Goal: Information Seeking & Learning: Learn about a topic

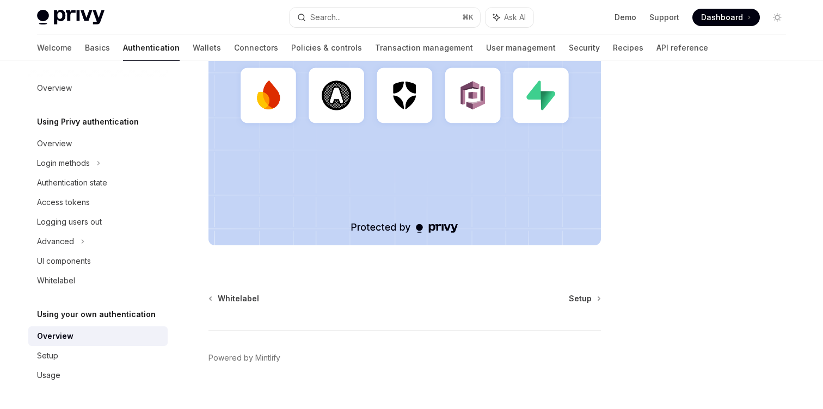
scroll to position [394, 0]
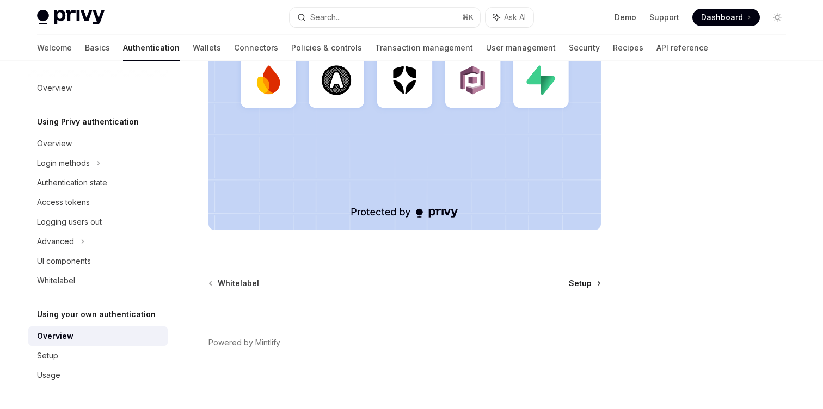
click at [594, 285] on link "Setup" at bounding box center [584, 283] width 31 height 11
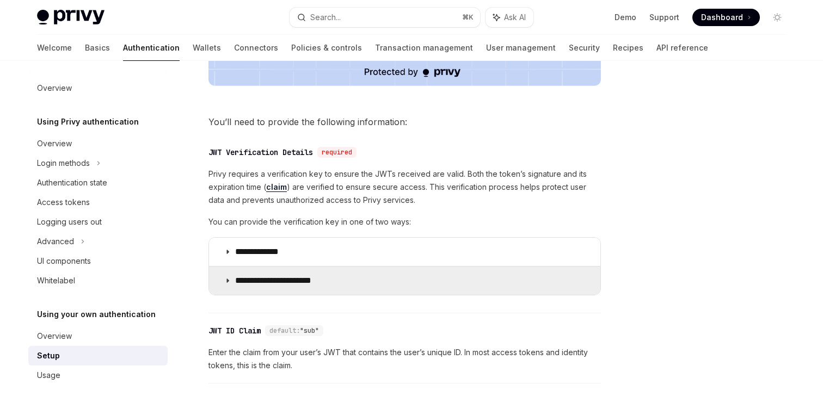
scroll to position [495, 0]
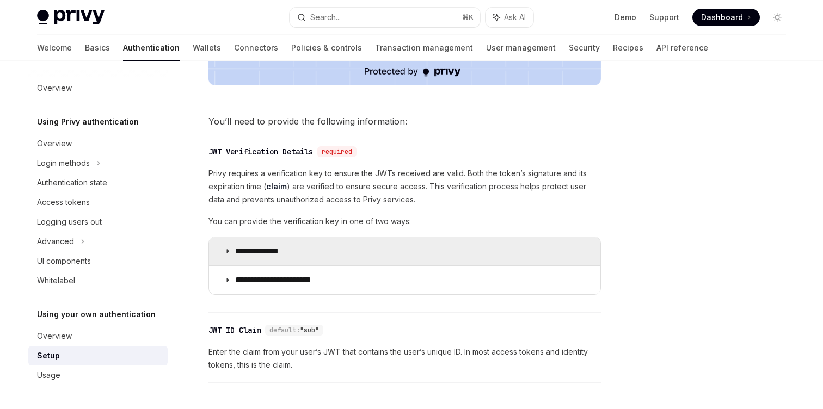
click at [440, 247] on summary "**********" at bounding box center [404, 251] width 391 height 28
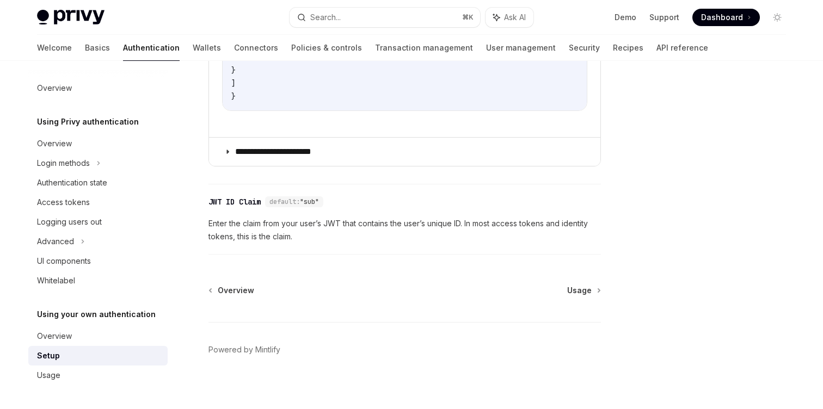
scroll to position [874, 0]
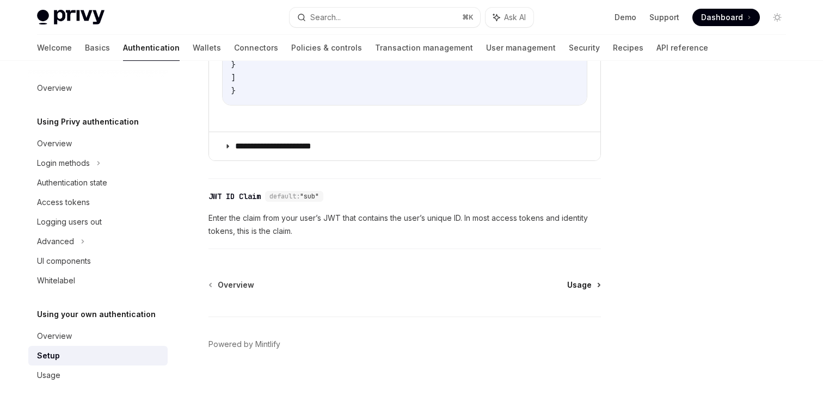
click at [587, 284] on span "Usage" at bounding box center [579, 285] width 24 height 11
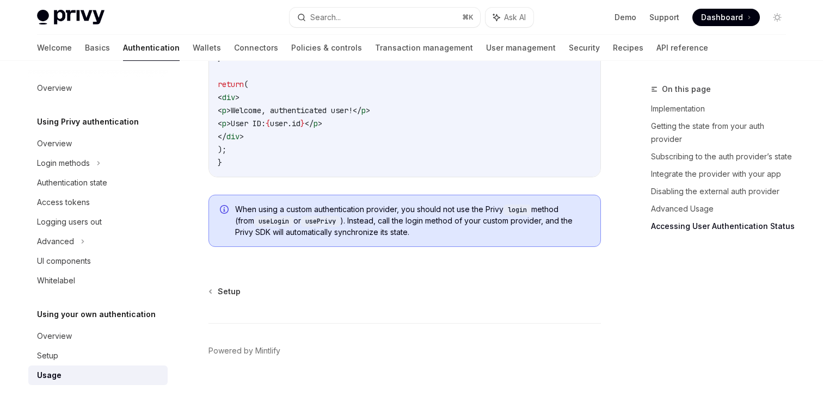
scroll to position [2359, 0]
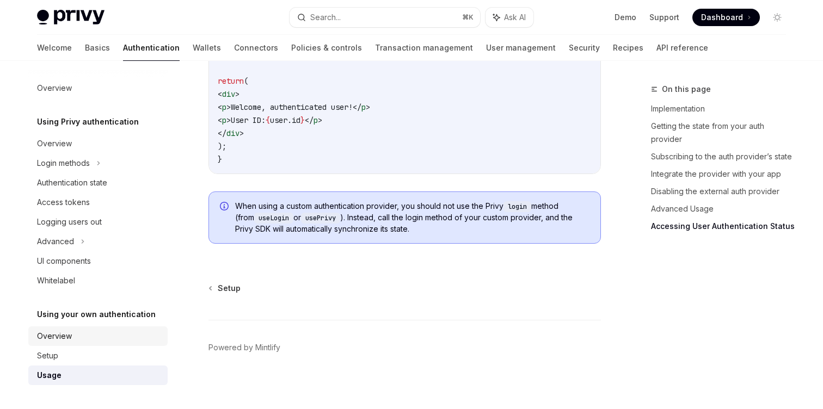
click at [57, 336] on div "Overview" at bounding box center [54, 336] width 35 height 13
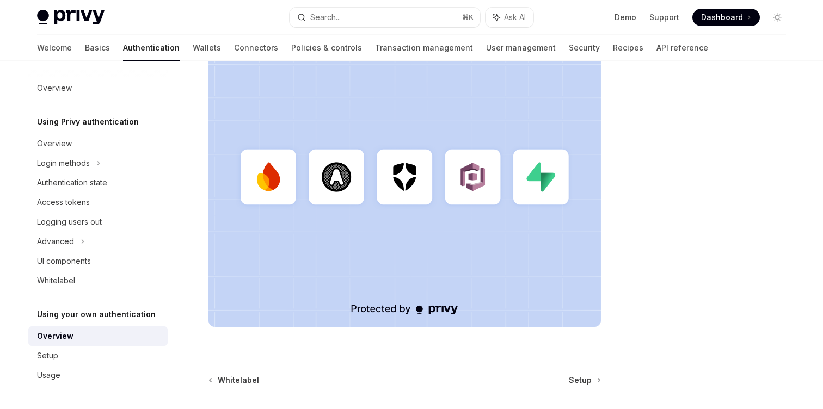
scroll to position [394, 0]
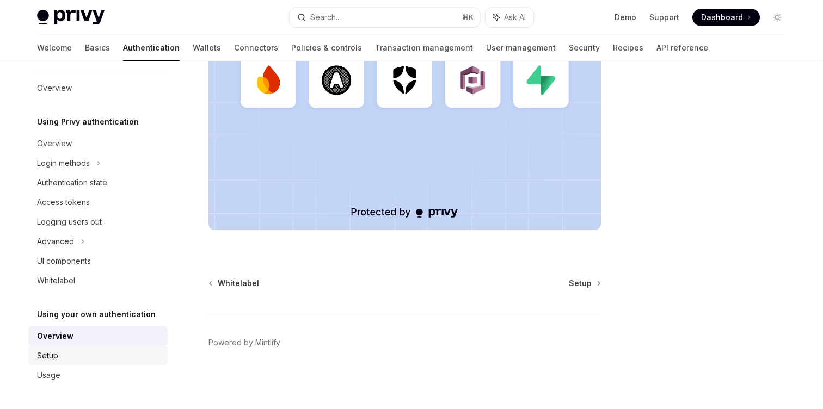
click at [85, 354] on div "Setup" at bounding box center [99, 355] width 124 height 13
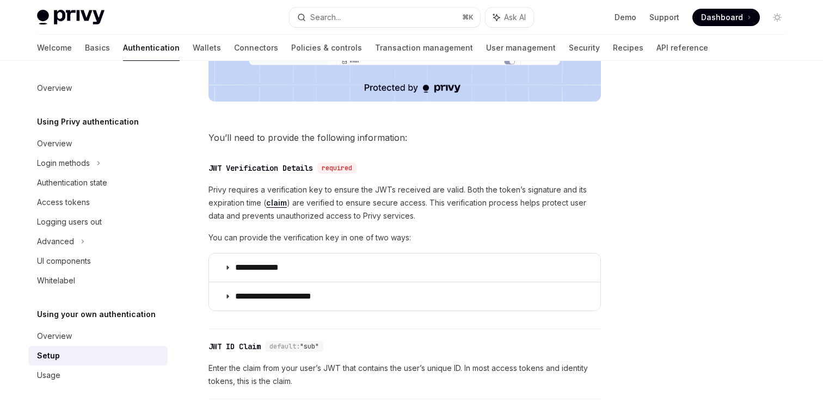
scroll to position [631, 0]
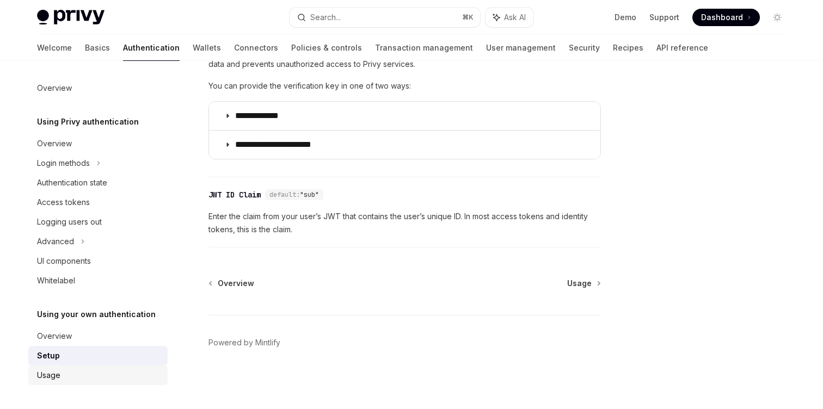
click at [72, 378] on div "Usage" at bounding box center [99, 375] width 124 height 13
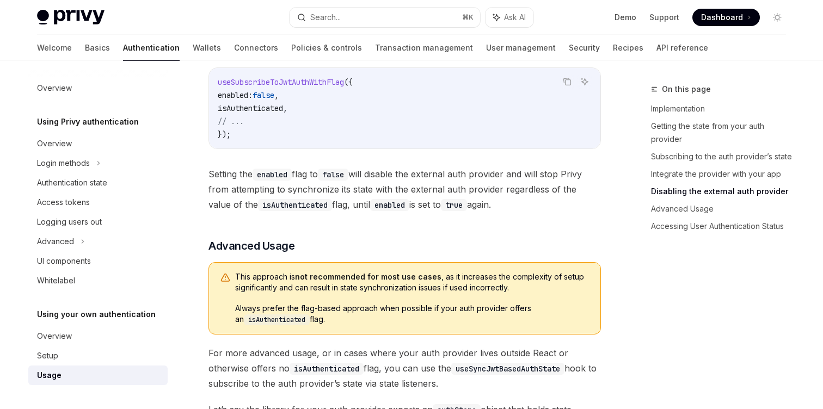
scroll to position [1190, 0]
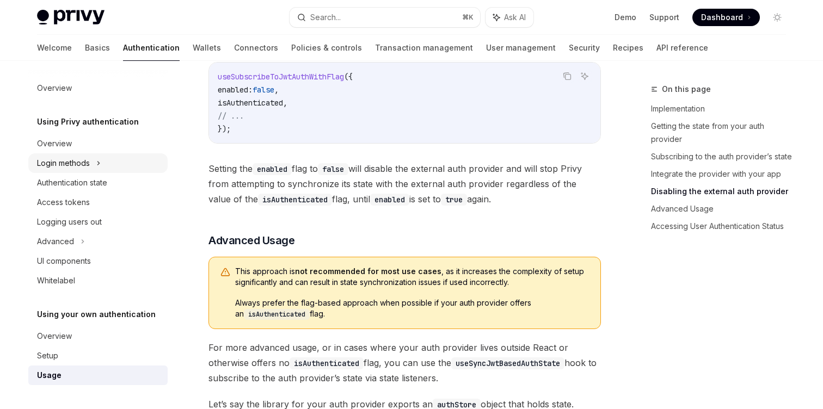
click at [70, 158] on div "Login methods" at bounding box center [63, 163] width 53 height 13
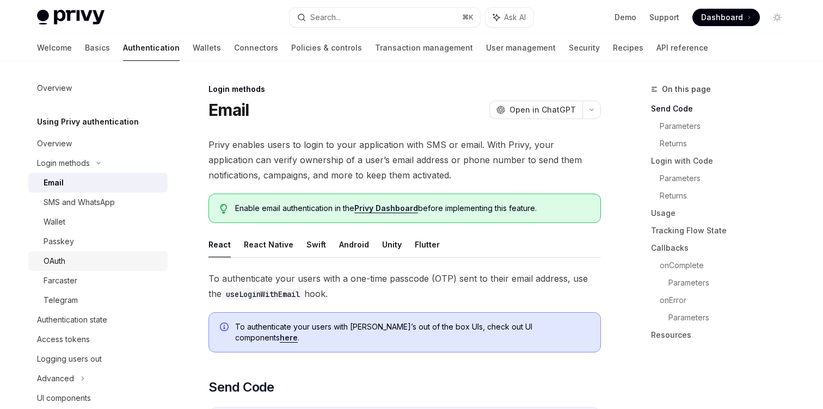
click at [69, 253] on link "OAuth" at bounding box center [97, 261] width 139 height 20
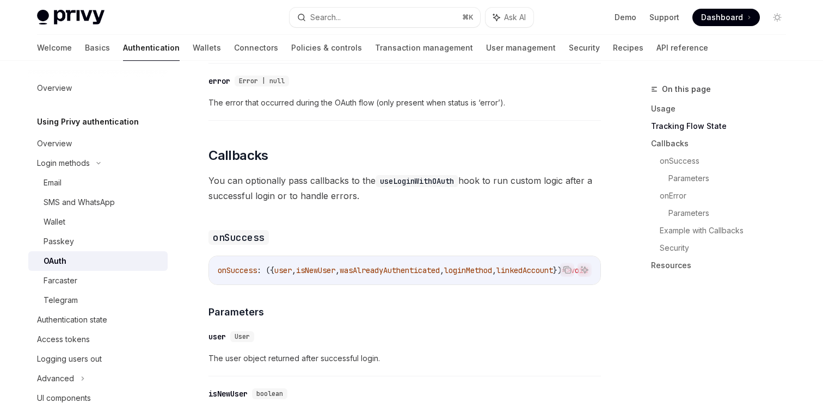
scroll to position [1266, 0]
click at [69, 239] on div "Passkey" at bounding box center [59, 241] width 30 height 13
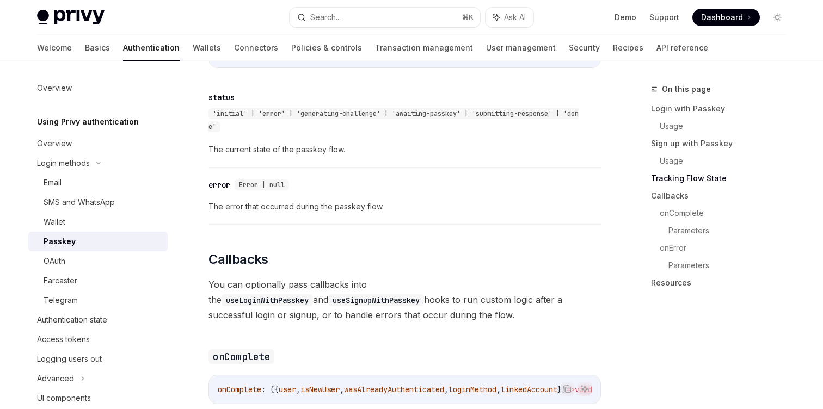
scroll to position [1149, 0]
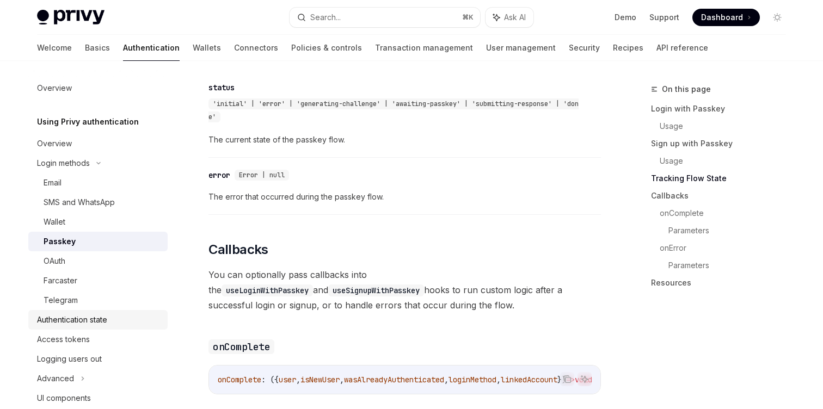
click at [94, 316] on div "Authentication state" at bounding box center [72, 320] width 70 height 13
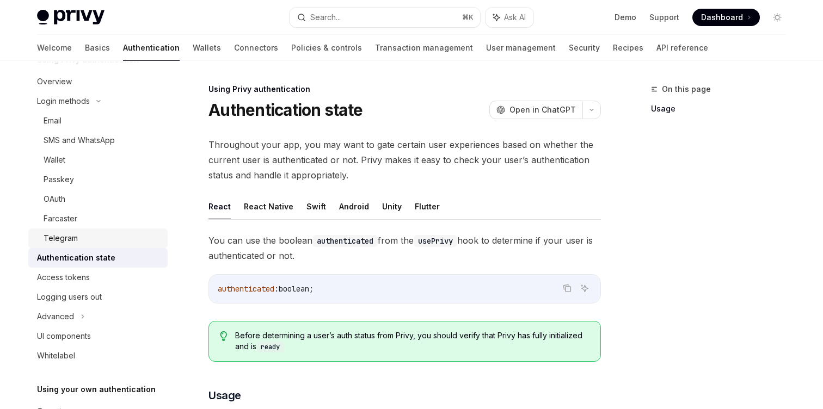
scroll to position [93, 0]
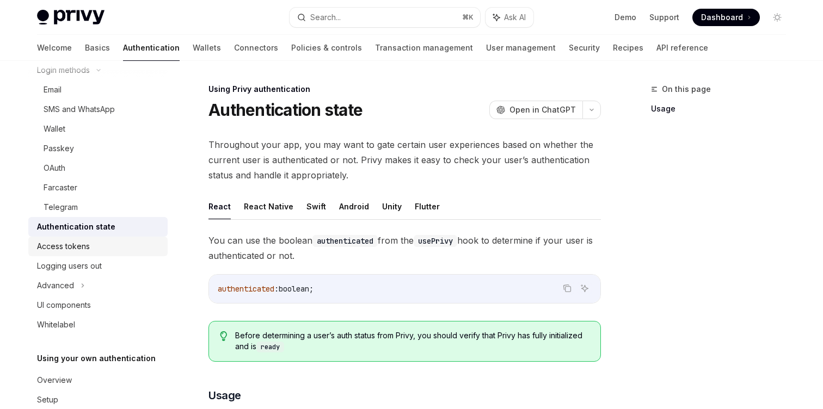
click at [83, 253] on div "Access tokens" at bounding box center [63, 246] width 53 height 13
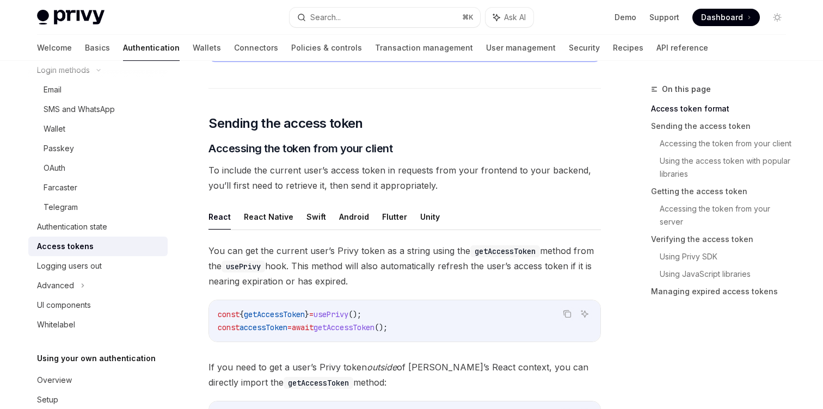
scroll to position [395, 0]
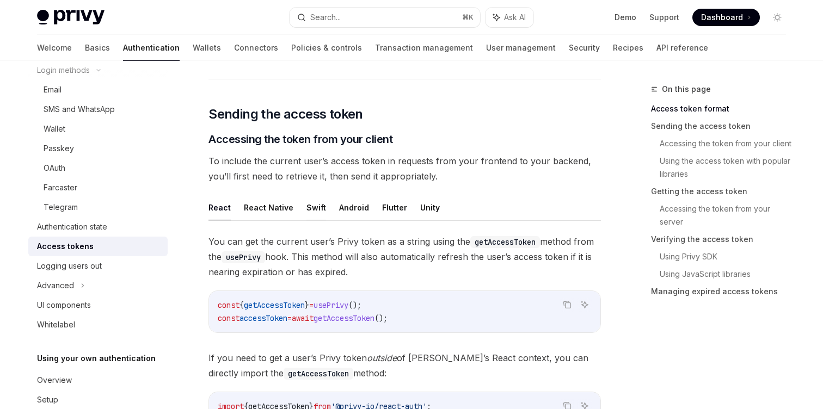
click at [308, 209] on button "Swift" at bounding box center [316, 208] width 20 height 26
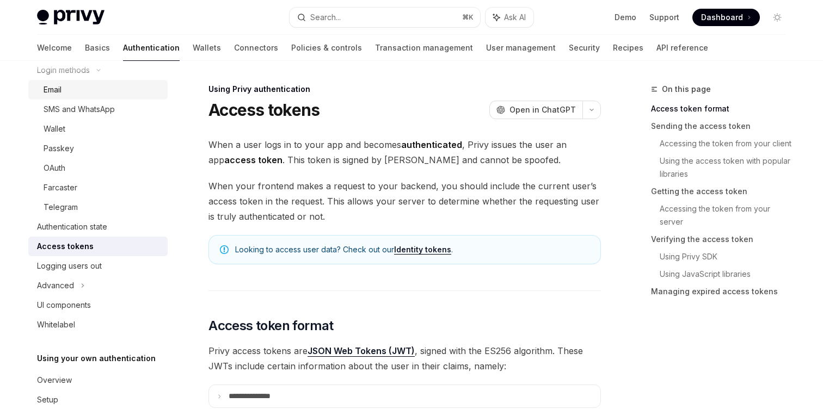
click at [81, 84] on div "Email" at bounding box center [103, 89] width 118 height 13
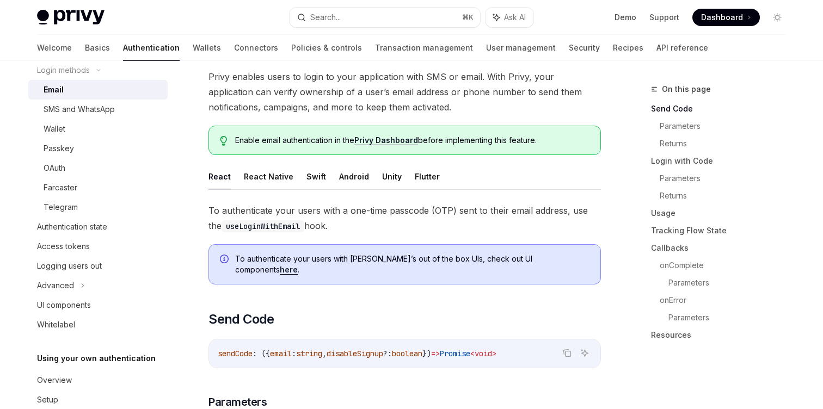
scroll to position [99, 0]
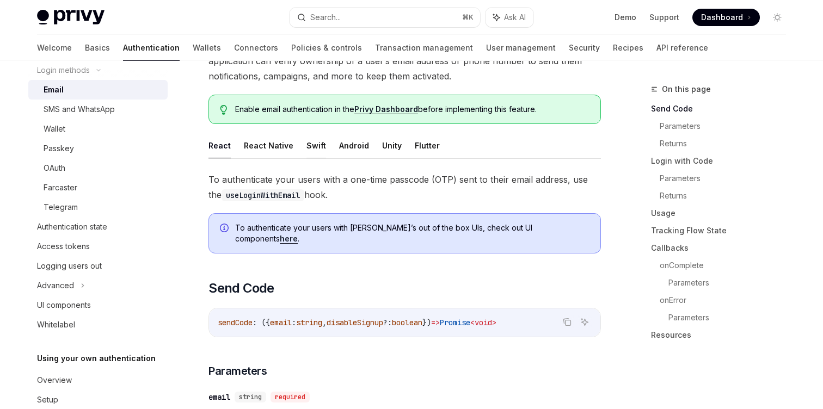
click at [309, 145] on button "Swift" at bounding box center [316, 146] width 20 height 26
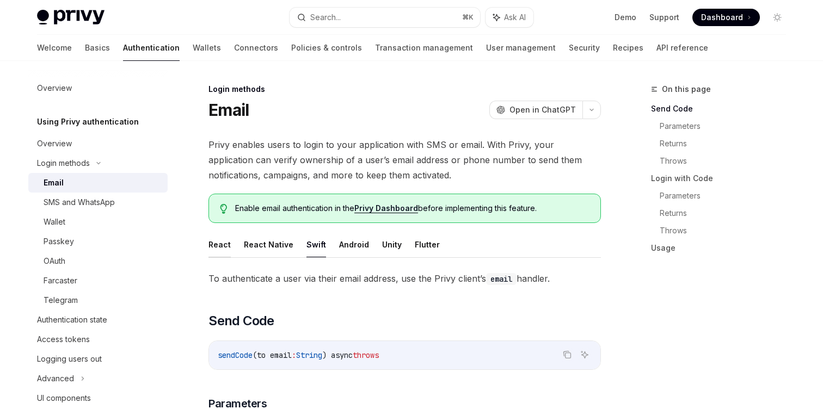
click at [228, 243] on button "React" at bounding box center [219, 245] width 22 height 26
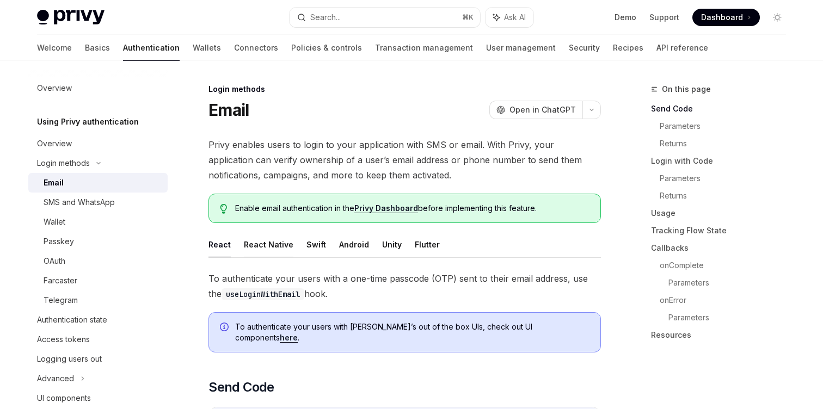
click at [264, 244] on button "React Native" at bounding box center [269, 245] width 50 height 26
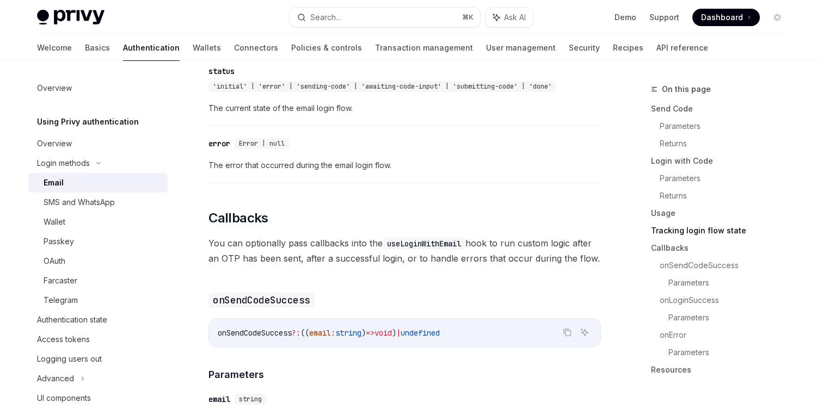
scroll to position [1501, 0]
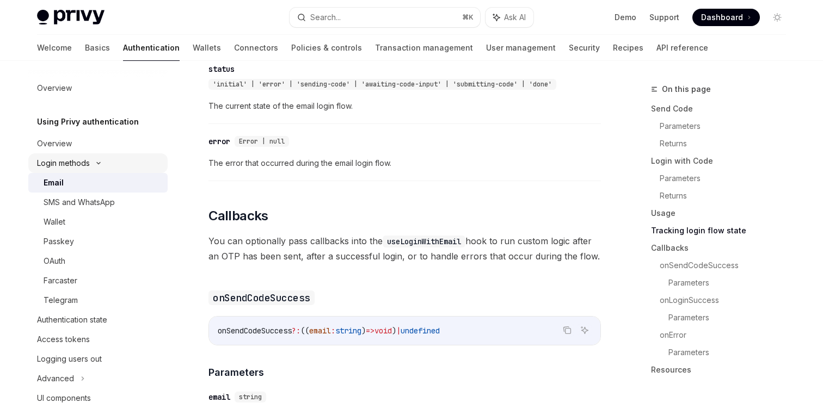
click at [70, 158] on div "Login methods" at bounding box center [63, 163] width 53 height 13
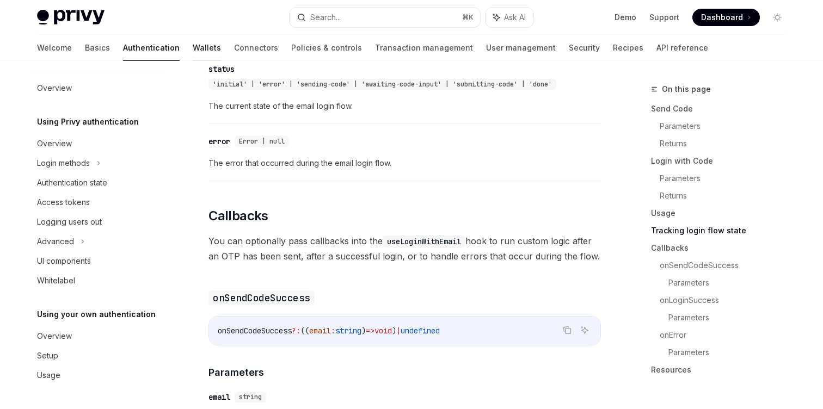
click at [193, 48] on link "Wallets" at bounding box center [207, 48] width 28 height 26
type textarea "*"
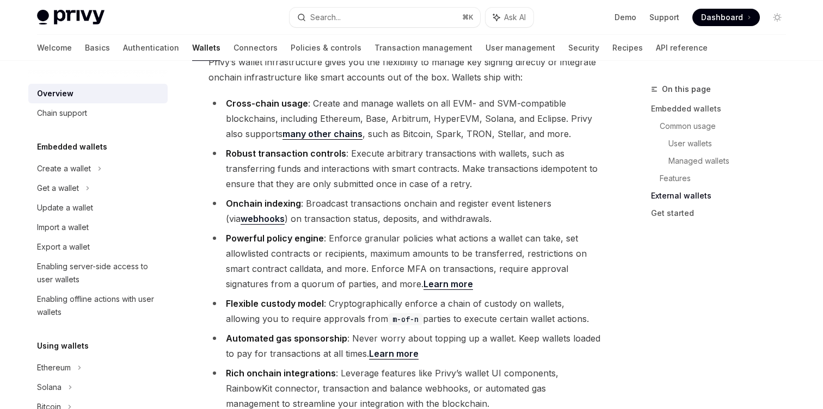
scroll to position [1786, 0]
